Goal: Transaction & Acquisition: Purchase product/service

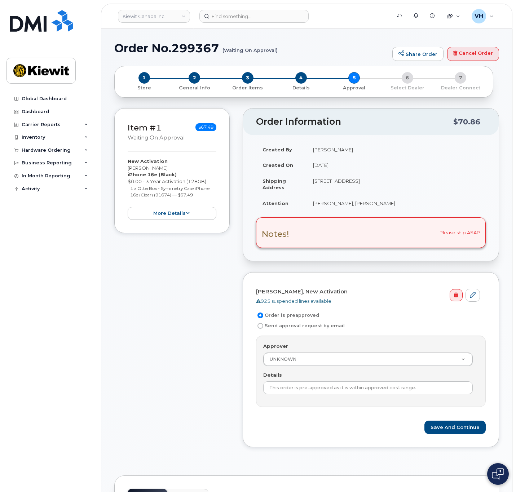
click at [261, 327] on input "Send approval request by email" at bounding box center [260, 326] width 6 height 6
radio input "true"
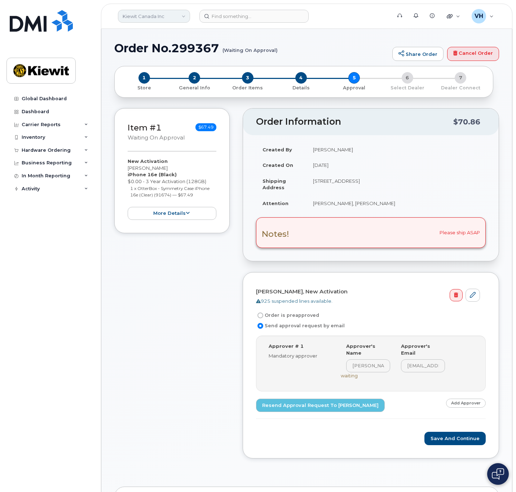
click at [145, 13] on link "Kiewit Canada Inc" at bounding box center [154, 16] width 72 height 13
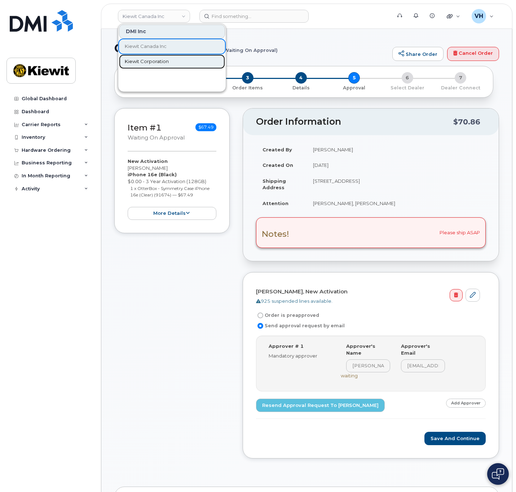
click at [152, 64] on span "Kiewit Corporation" at bounding box center [147, 61] width 44 height 7
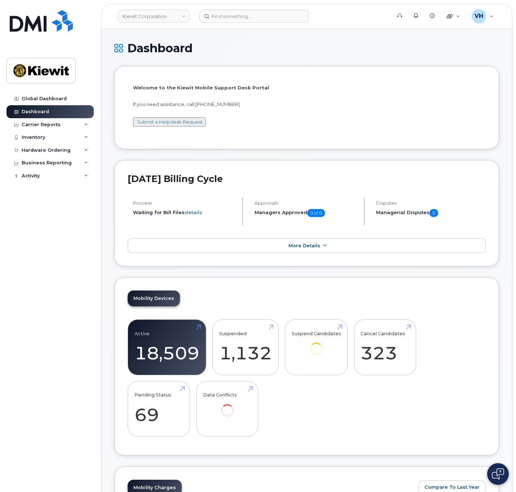
click at [52, 149] on div "Hardware Ordering" at bounding box center [46, 150] width 49 height 6
click at [41, 176] on link "Orders" at bounding box center [56, 177] width 75 height 14
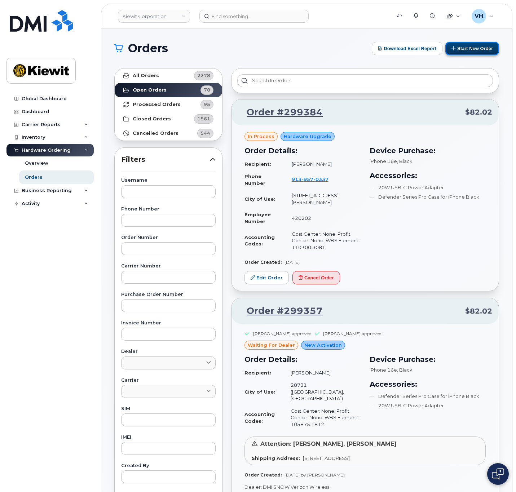
click at [479, 46] on button "Start New Order" at bounding box center [472, 48] width 54 height 13
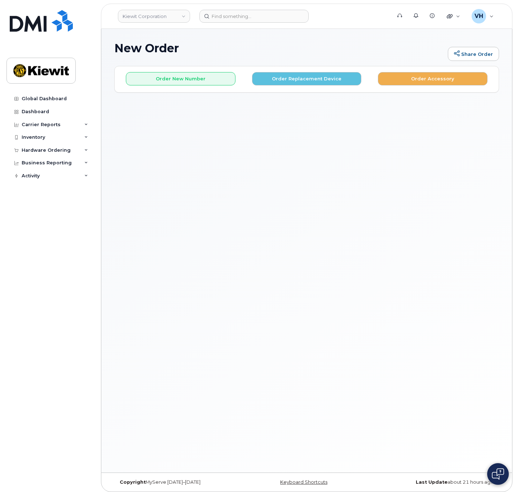
click at [212, 71] on div "Order New Number Order Replacement Device Order Accessory" at bounding box center [307, 75] width 384 height 19
click at [212, 76] on button "Order New Number" at bounding box center [181, 78] width 110 height 13
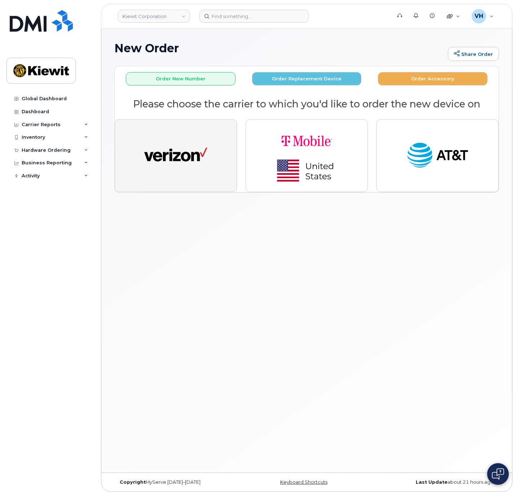
click at [180, 141] on img "button" at bounding box center [175, 155] width 63 height 32
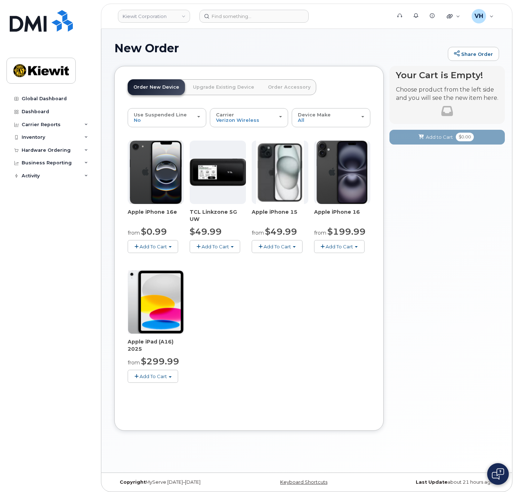
drag, startPoint x: 166, startPoint y: 237, endPoint x: 168, endPoint y: 241, distance: 4.5
click at [168, 239] on div "Apple iPhone 16e from $0.99 Add To Cart $0.99 - 2 Year Activation (128GB) $599.…" at bounding box center [156, 197] width 56 height 112
click at [168, 244] on button "Add To Cart" at bounding box center [153, 246] width 50 height 13
click at [164, 260] on link "$0.99 - 2 Year Activation (128GB)" at bounding box center [175, 259] width 93 height 9
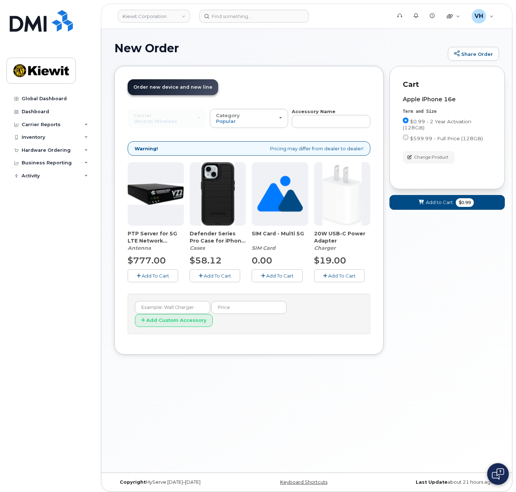
drag, startPoint x: 221, startPoint y: 273, endPoint x: 238, endPoint y: 270, distance: 17.1
click at [223, 273] on span "Add To Cart" at bounding box center [217, 276] width 27 height 6
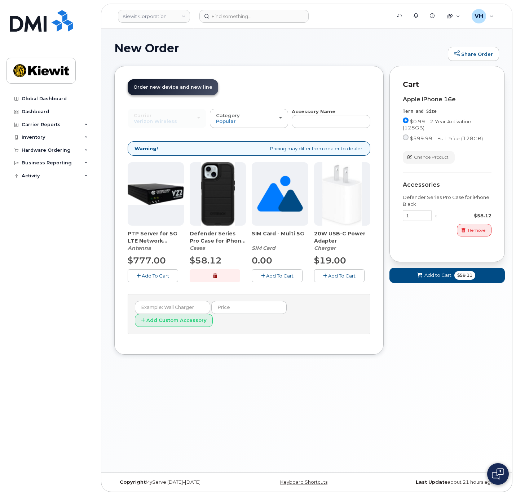
drag, startPoint x: 336, startPoint y: 270, endPoint x: 359, endPoint y: 275, distance: 23.3
click at [337, 271] on button "Add To Cart" at bounding box center [339, 275] width 50 height 13
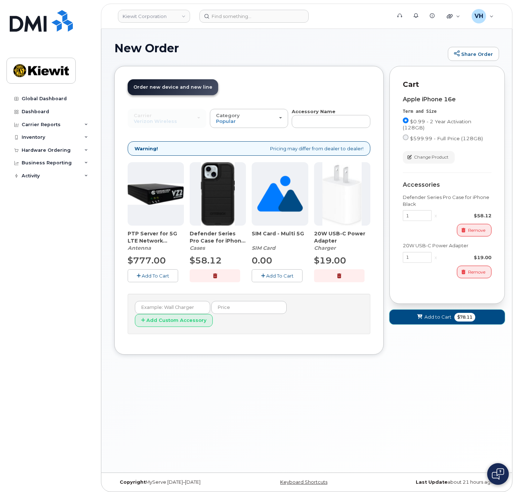
click at [446, 317] on span "Add to Cart" at bounding box center [437, 316] width 27 height 7
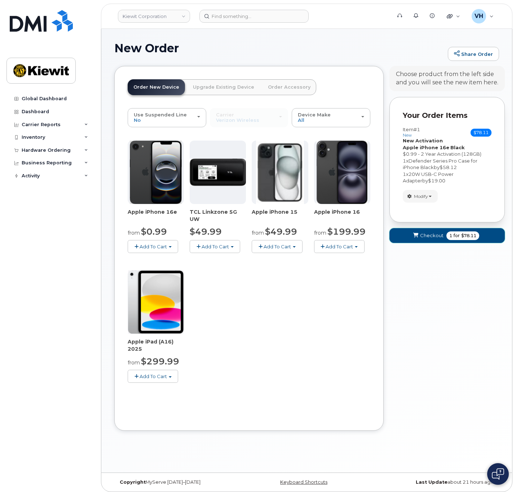
click at [458, 237] on span "for" at bounding box center [456, 235] width 9 height 6
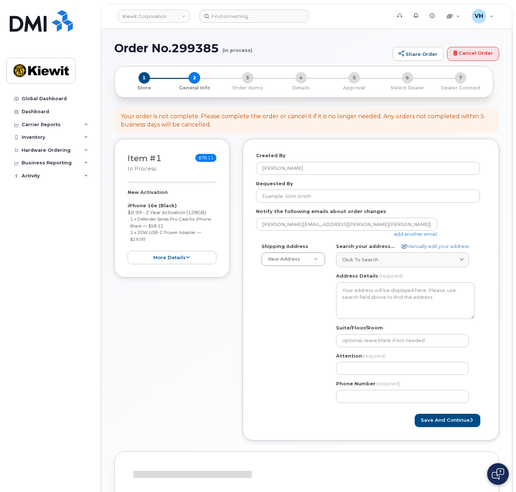
select select
click at [397, 233] on link "add another email" at bounding box center [414, 234] width 43 height 6
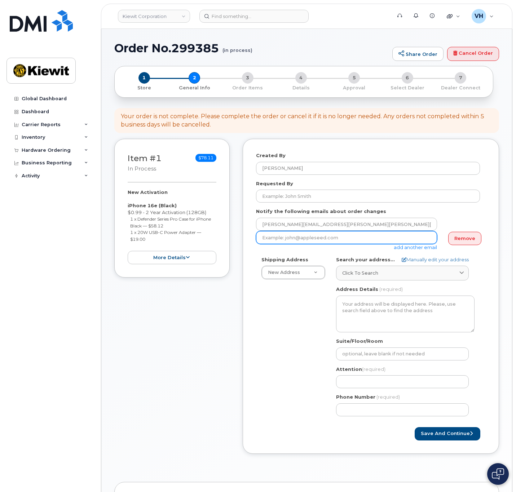
drag, startPoint x: 358, startPoint y: 238, endPoint x: 365, endPoint y: 238, distance: 7.2
click at [358, 238] on input "email" at bounding box center [346, 237] width 181 height 13
paste input "John.Cloutier@S-PointC.com"
type input "John.Cloutier@S-PointC.com"
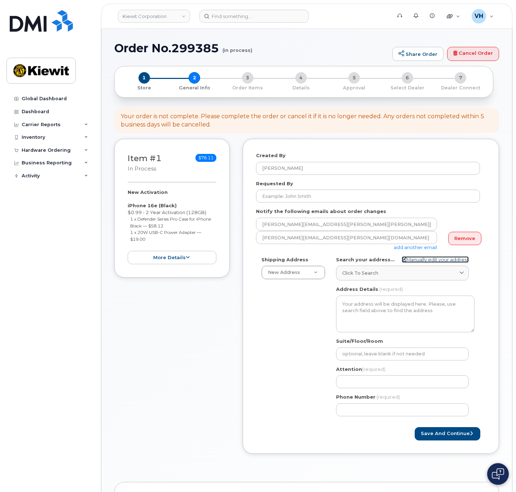
drag, startPoint x: 439, startPoint y: 261, endPoint x: 461, endPoint y: 257, distance: 22.3
click at [440, 260] on link "Manually edit your address" at bounding box center [434, 259] width 67 height 7
select select
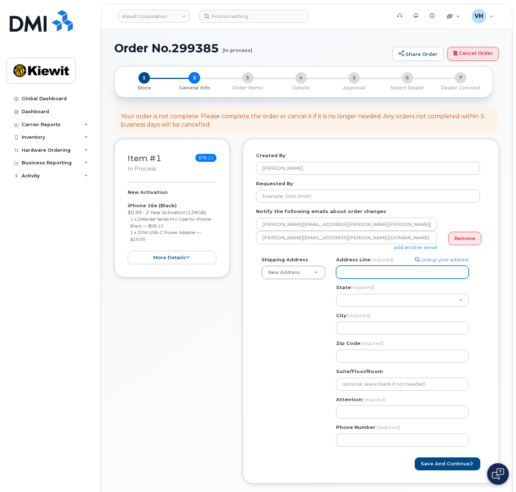
drag, startPoint x: 419, startPoint y: 271, endPoint x: 439, endPoint y: 267, distance: 20.6
click at [419, 271] on input "Address Line (required)" at bounding box center [402, 272] width 133 height 13
paste input "2141 Scottish Rd"
type input "2141 Scottish Rd"
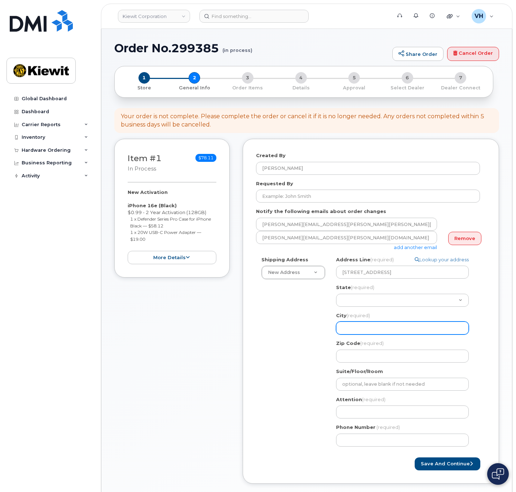
click at [395, 329] on input "City (required)" at bounding box center [402, 327] width 133 height 13
paste input "Abilene"
select select
type input "Abilene"
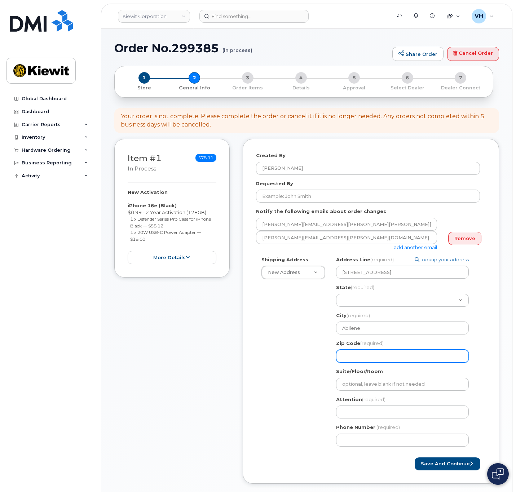
click at [362, 352] on input "Zip Code (required)" at bounding box center [402, 356] width 133 height 13
paste input "79601"
select select
type input "79601"
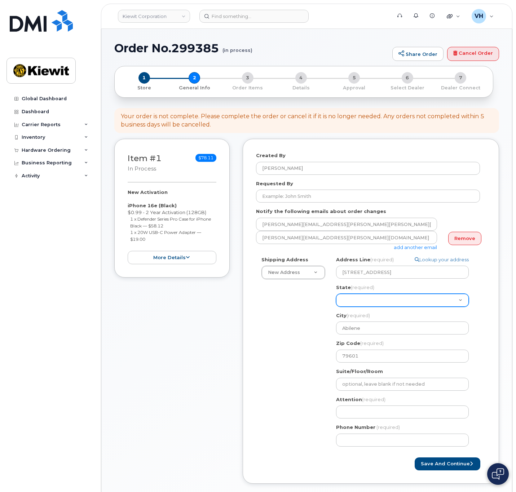
click at [359, 296] on select "Alabama Alaska American Samoa Arizona Arkansas California Colorado Connecticut …" at bounding box center [402, 300] width 133 height 13
select select "TX"
click at [336, 294] on select "Alabama Alaska American Samoa Arizona Arkansas California Colorado Connecticut …" at bounding box center [402, 300] width 133 height 13
select select
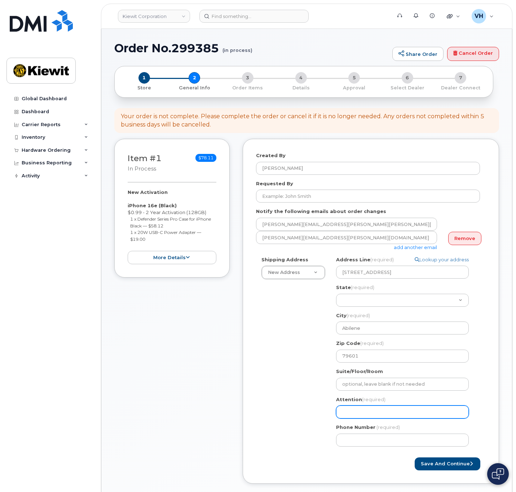
click at [380, 409] on input "Attention (required)" at bounding box center [402, 411] width 133 height 13
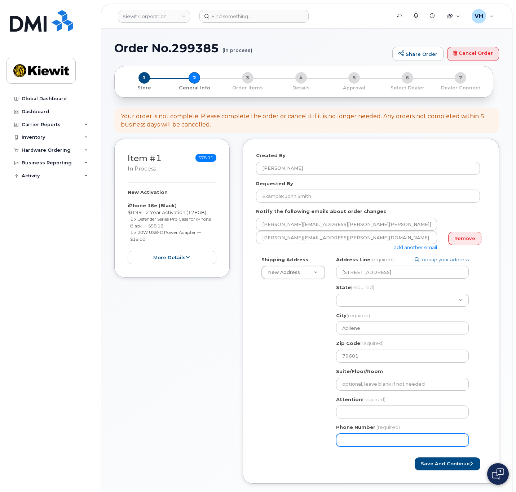
drag, startPoint x: 338, startPoint y: 435, endPoint x: 341, endPoint y: 439, distance: 5.6
click at [341, 439] on input "Phone Number" at bounding box center [402, 439] width 133 height 13
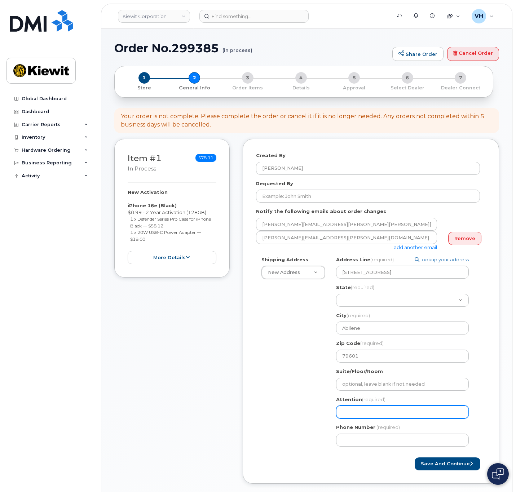
click at [349, 410] on input "Attention (required)" at bounding box center [402, 411] width 133 height 13
paste input "John.Cloutier"
type input "John.Cloutier"
click at [355, 413] on input "John.Cloutier" at bounding box center [402, 411] width 133 height 13
select select
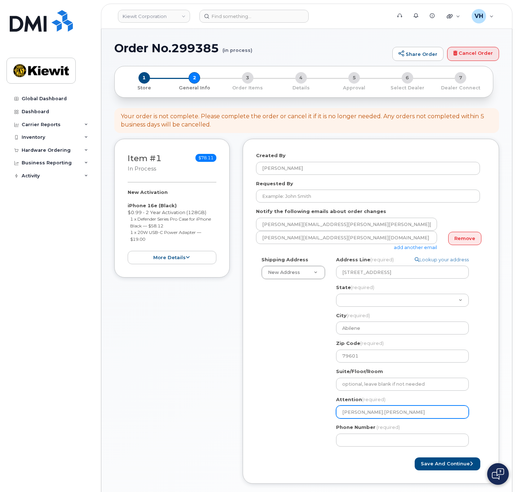
type input "JohnCloutier"
select select
type input "John Cloutier"
select select
click at [389, 407] on input "John Cloutier," at bounding box center [402, 411] width 133 height 13
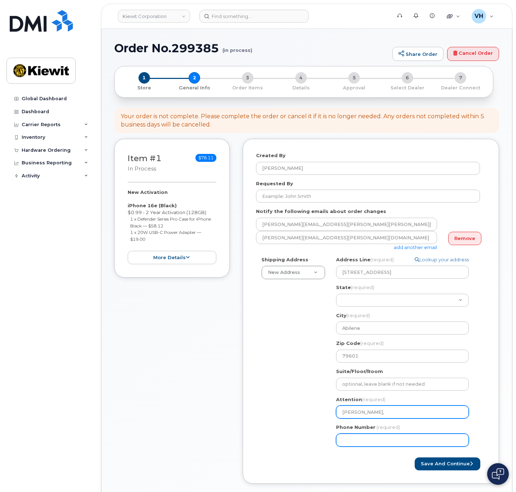
paste input "[PERSON_NAME]"
type input "[PERSON_NAME], [PERSON_NAME]"
click at [376, 432] on div "Phone Number (required)" at bounding box center [405, 435] width 138 height 23
click at [377, 438] on input "Phone Number" at bounding box center [402, 439] width 133 height 13
select select
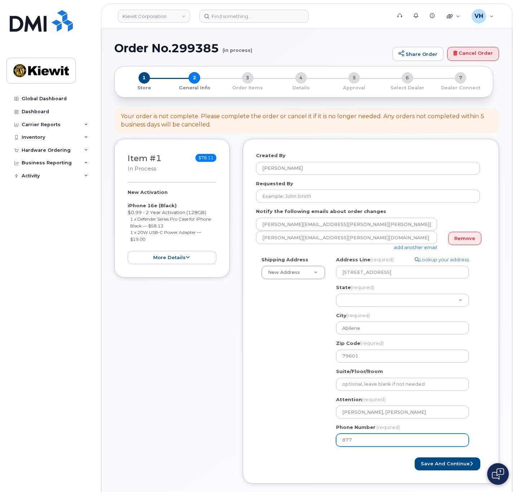
type input "8777727707"
select select
drag, startPoint x: 445, startPoint y: 453, endPoint x: 448, endPoint y: 461, distance: 8.7
click at [448, 456] on form "Created By Valerie Henderson Requested By Notify the following emails about ord…" at bounding box center [371, 311] width 230 height 318
click at [449, 463] on button "Save and Continue" at bounding box center [447, 463] width 66 height 13
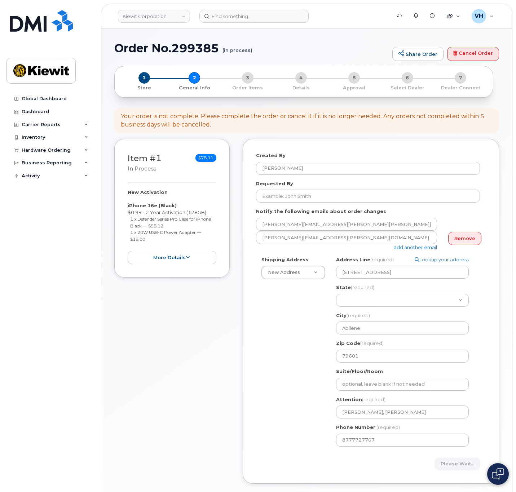
click at [450, 462] on div "Please wait..." at bounding box center [428, 463] width 115 height 13
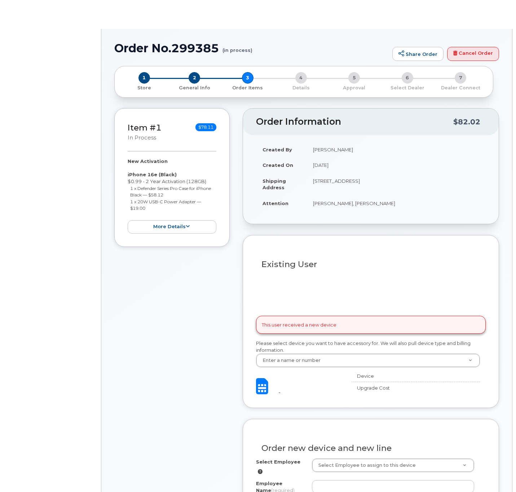
select select
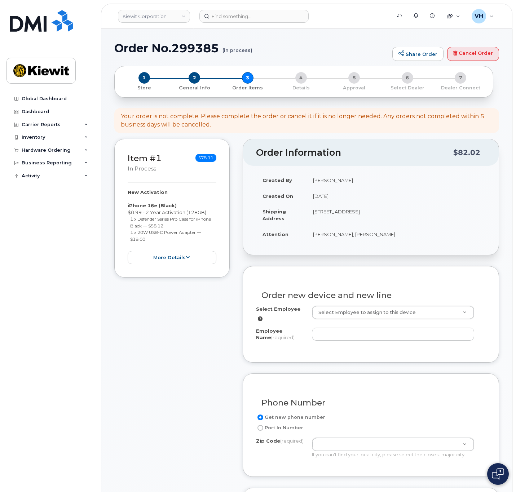
click at [208, 49] on h1 "Order No.299385 (in process)" at bounding box center [251, 48] width 274 height 13
copy h1 "299385"
click at [453, 330] on input "Employee Name (required)" at bounding box center [393, 334] width 162 height 13
paste input "[PERSON_NAME]"
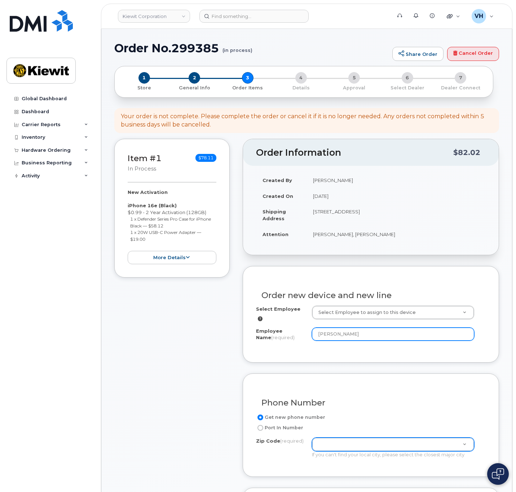
type input "[PERSON_NAME]"
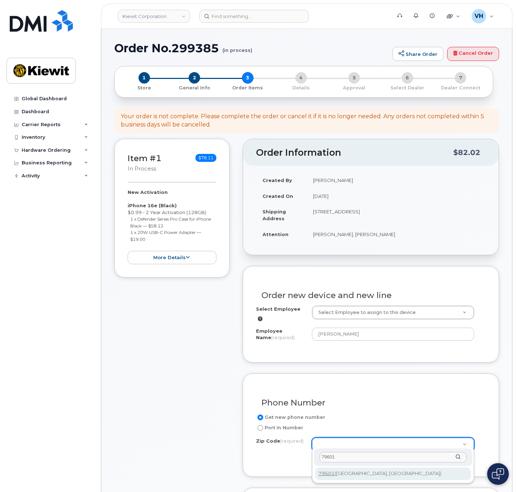
type input "79601"
type input "79601 (Abilene, TX)"
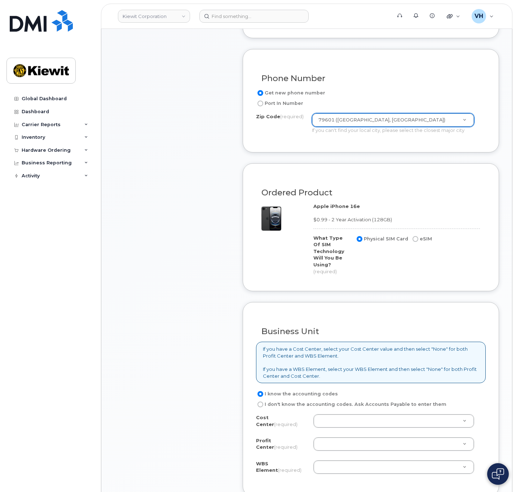
scroll to position [432, 0]
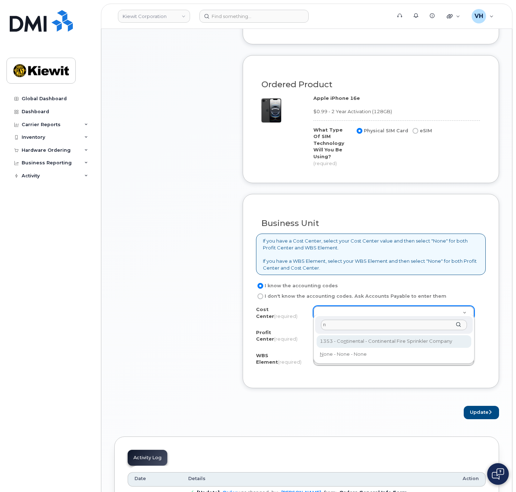
type input "n"
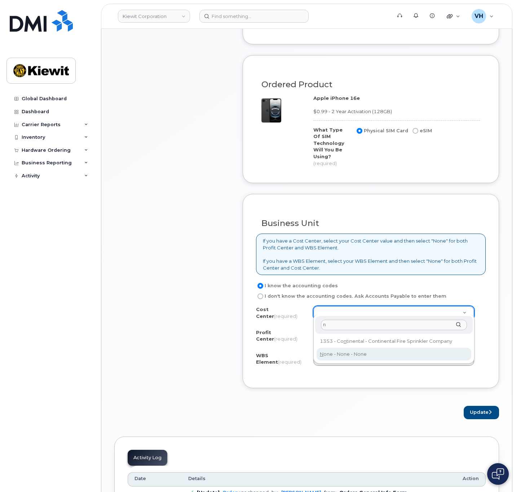
drag, startPoint x: 348, startPoint y: 353, endPoint x: 345, endPoint y: 345, distance: 8.4
type input "None"
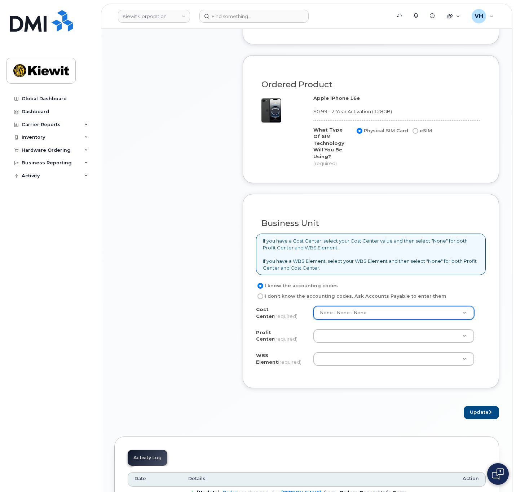
click at [340, 323] on div "Cost Center (required) None - None - None None Profit Center (required) None - …" at bounding box center [371, 340] width 230 height 69
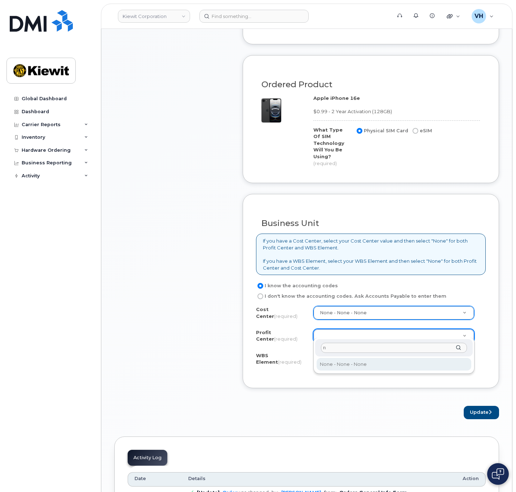
type input "n"
select select "None"
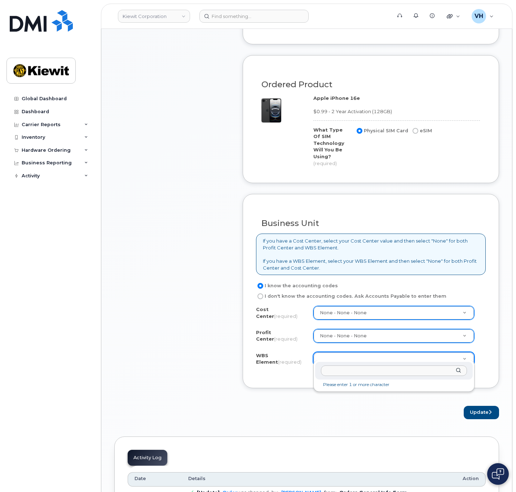
type input "106373.1081"
paste input "106373.1081"
type input "106373.1081"
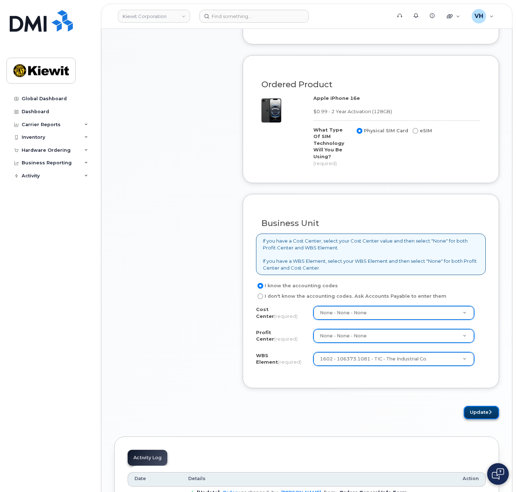
click at [485, 409] on button "Update" at bounding box center [480, 412] width 35 height 13
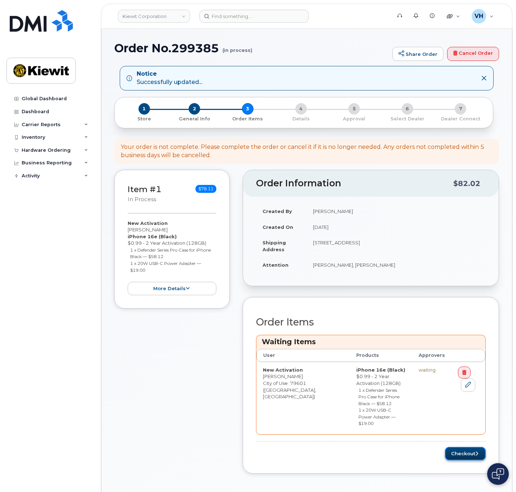
click at [454, 447] on button "Checkout" at bounding box center [465, 453] width 41 height 13
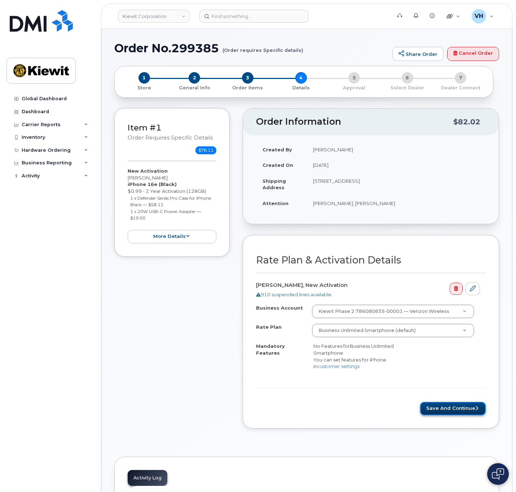
click at [461, 404] on button "Save and Continue" at bounding box center [453, 408] width 66 height 13
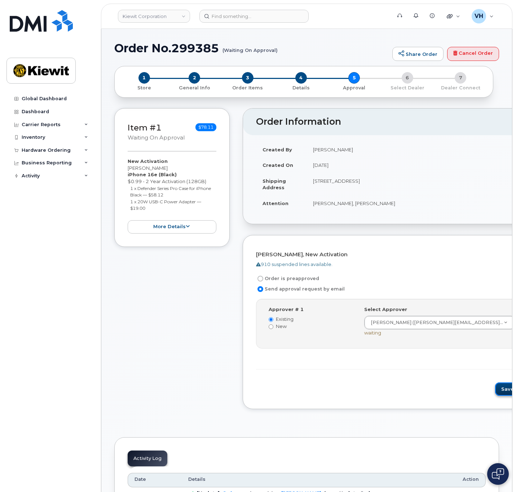
click at [495, 393] on button "Save and Continue" at bounding box center [525, 388] width 61 height 13
